Goal: Task Accomplishment & Management: Use online tool/utility

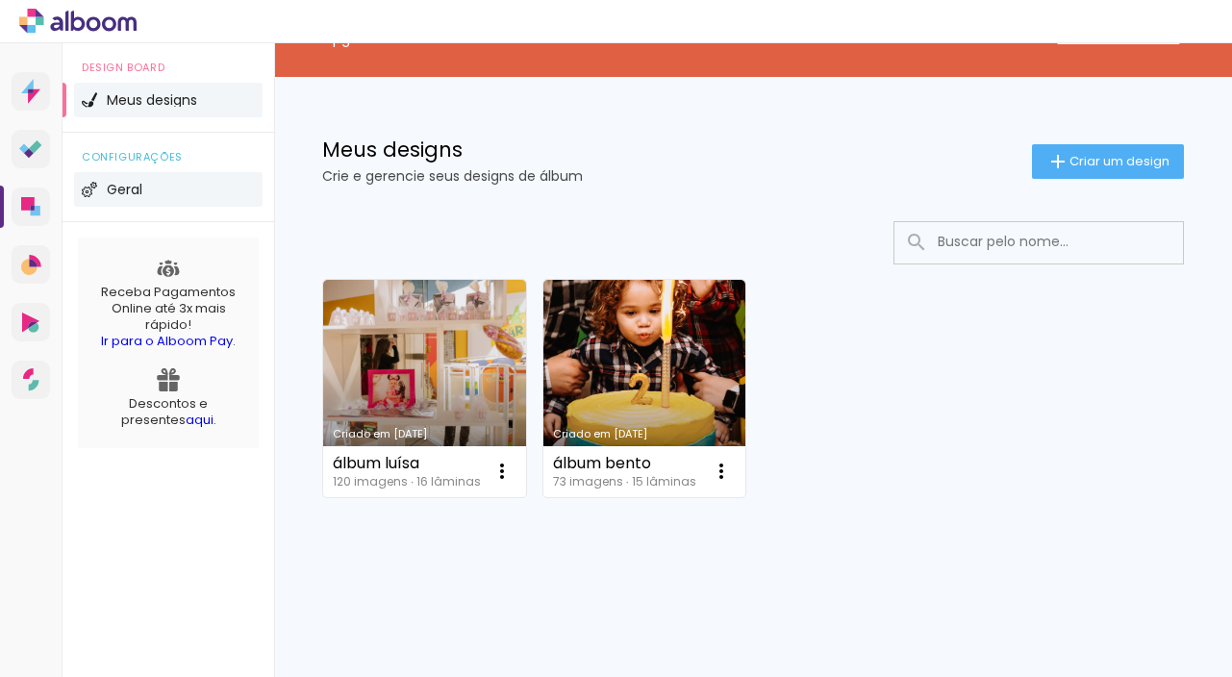
click at [171, 180] on li "Geral" at bounding box center [168, 189] width 188 height 35
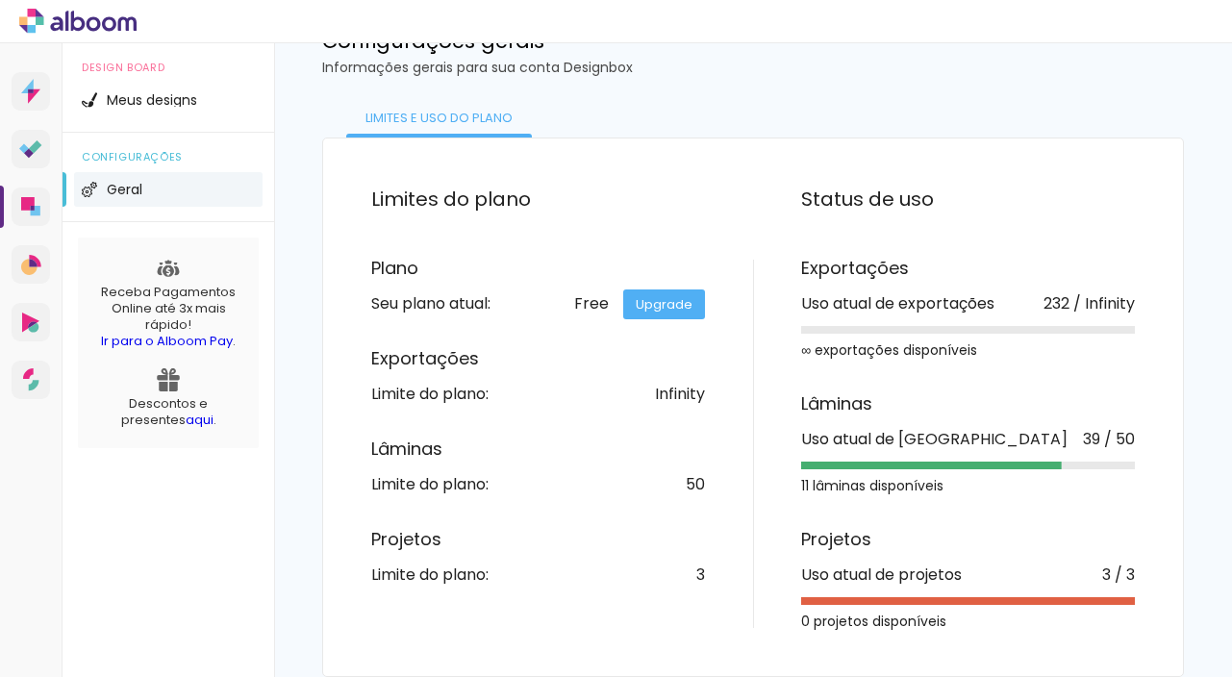
click at [123, 179] on li "Geral" at bounding box center [168, 189] width 188 height 35
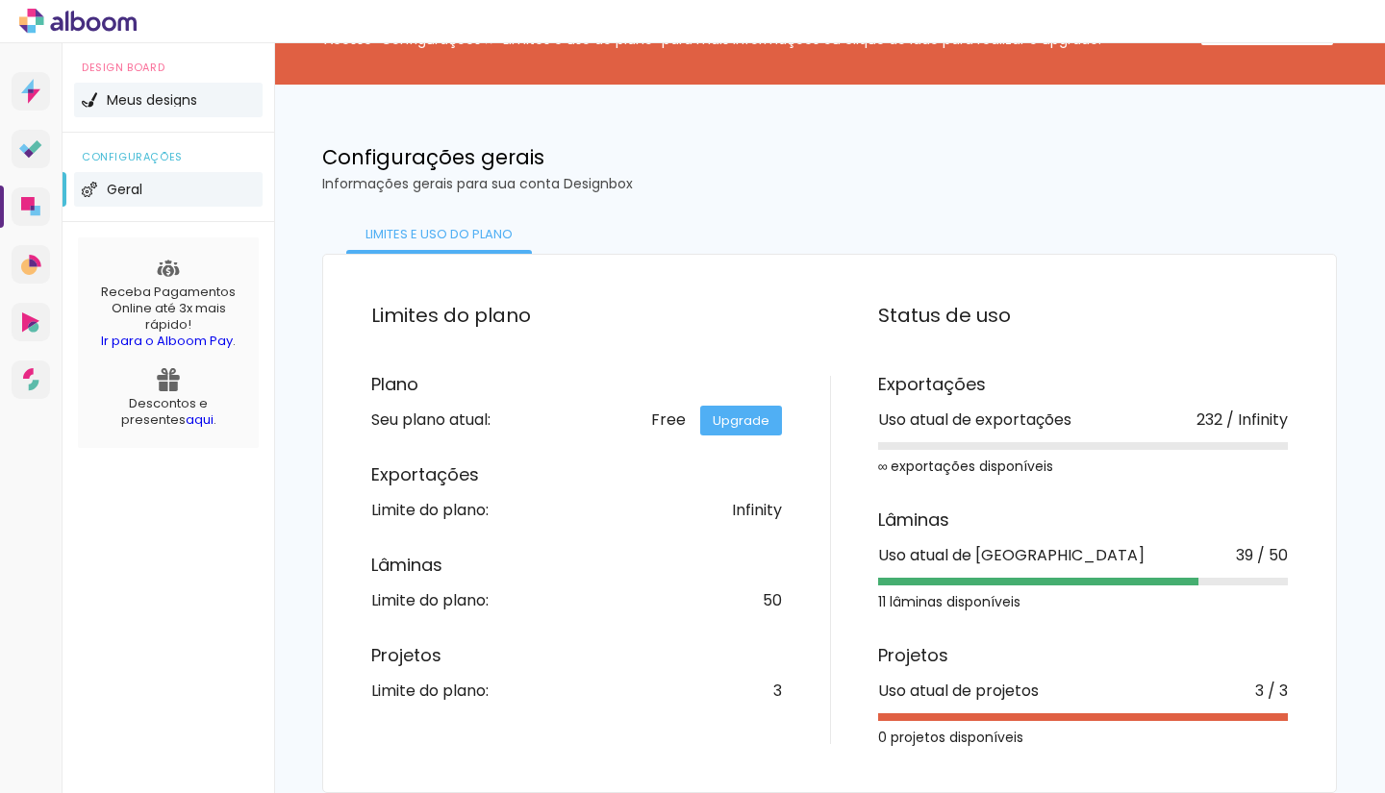
click at [157, 100] on span "Meus designs" at bounding box center [152, 99] width 90 height 13
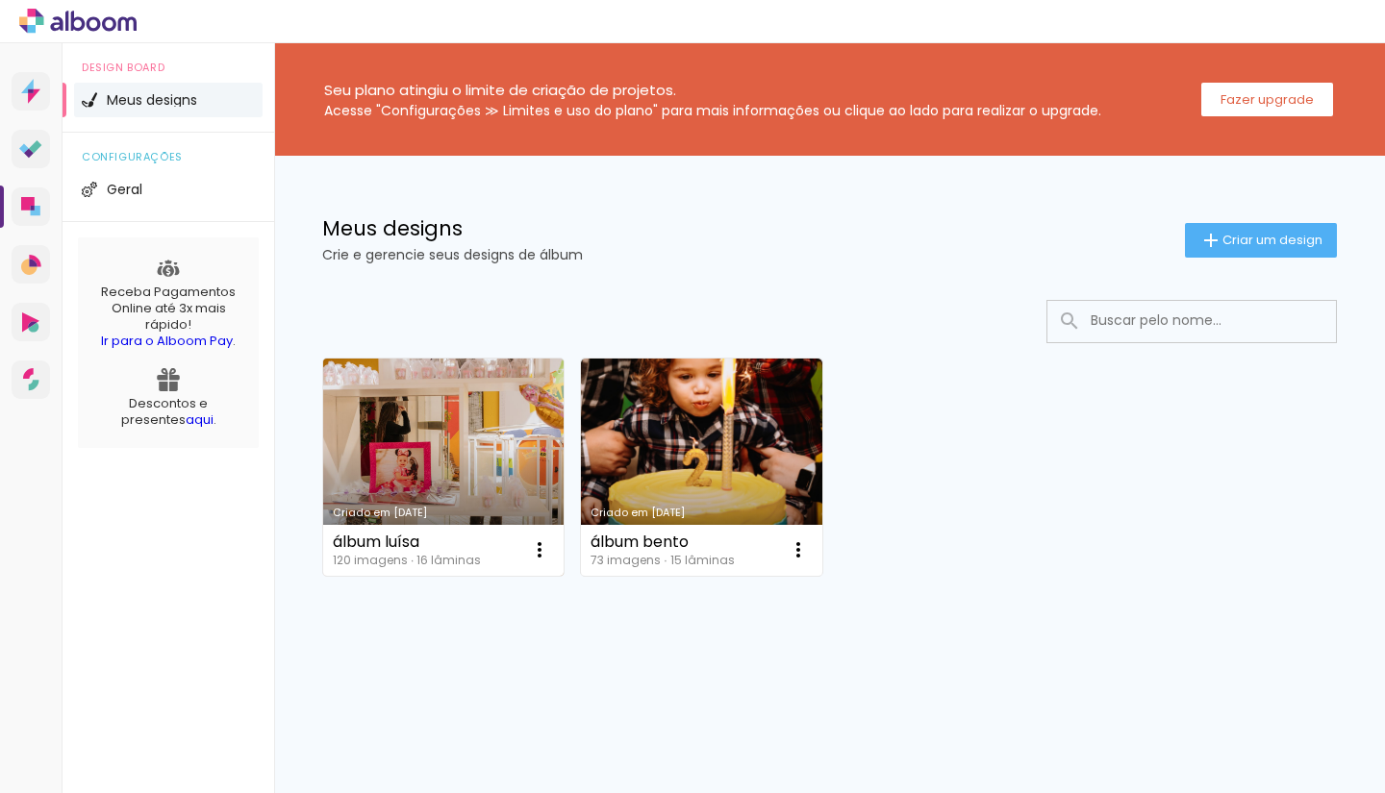
click at [429, 465] on link "Criado em [DATE]" at bounding box center [443, 467] width 240 height 217
